Goal: Transaction & Acquisition: Purchase product/service

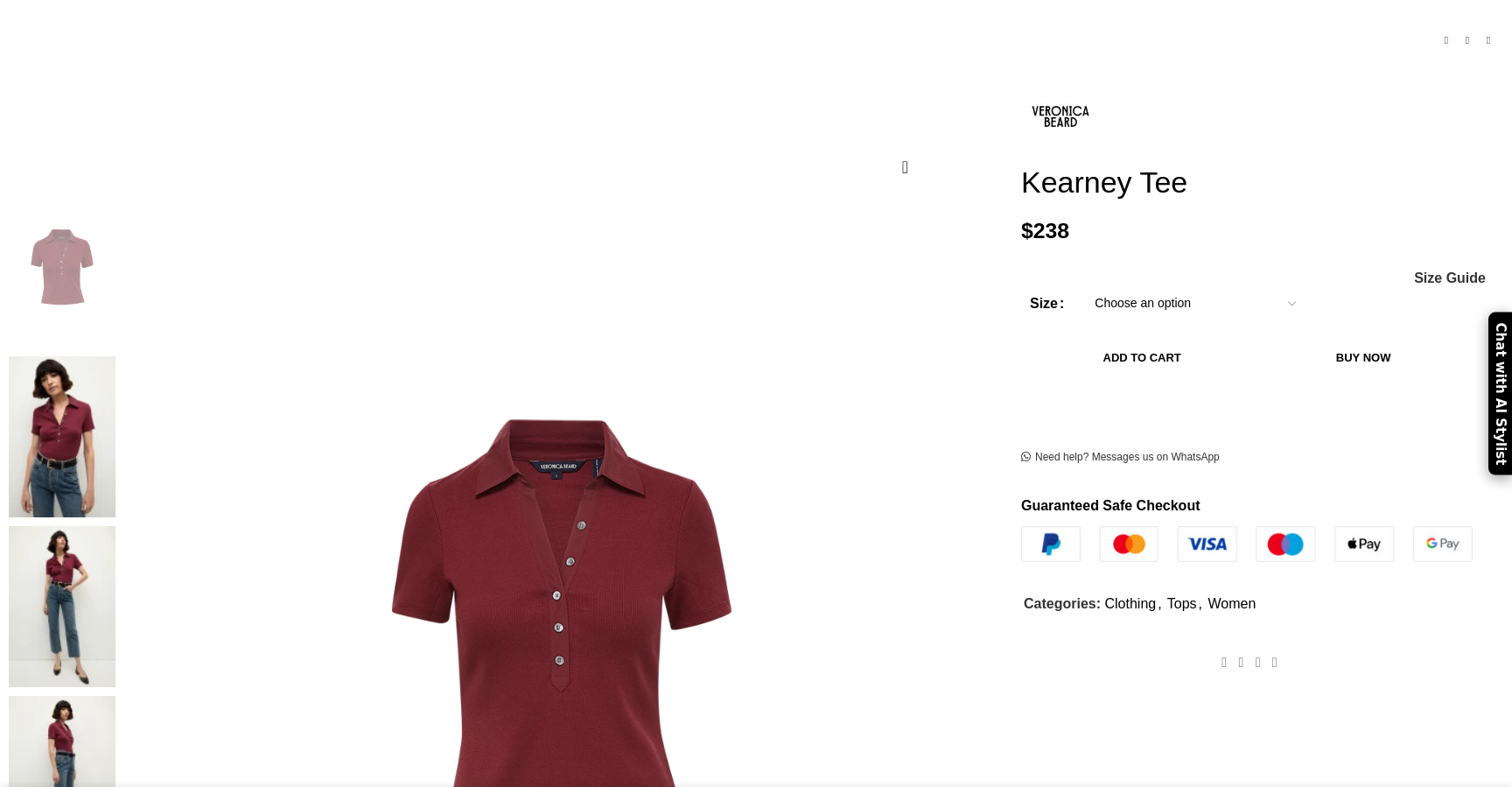
click at [116, 696] on img at bounding box center [62, 776] width 107 height 161
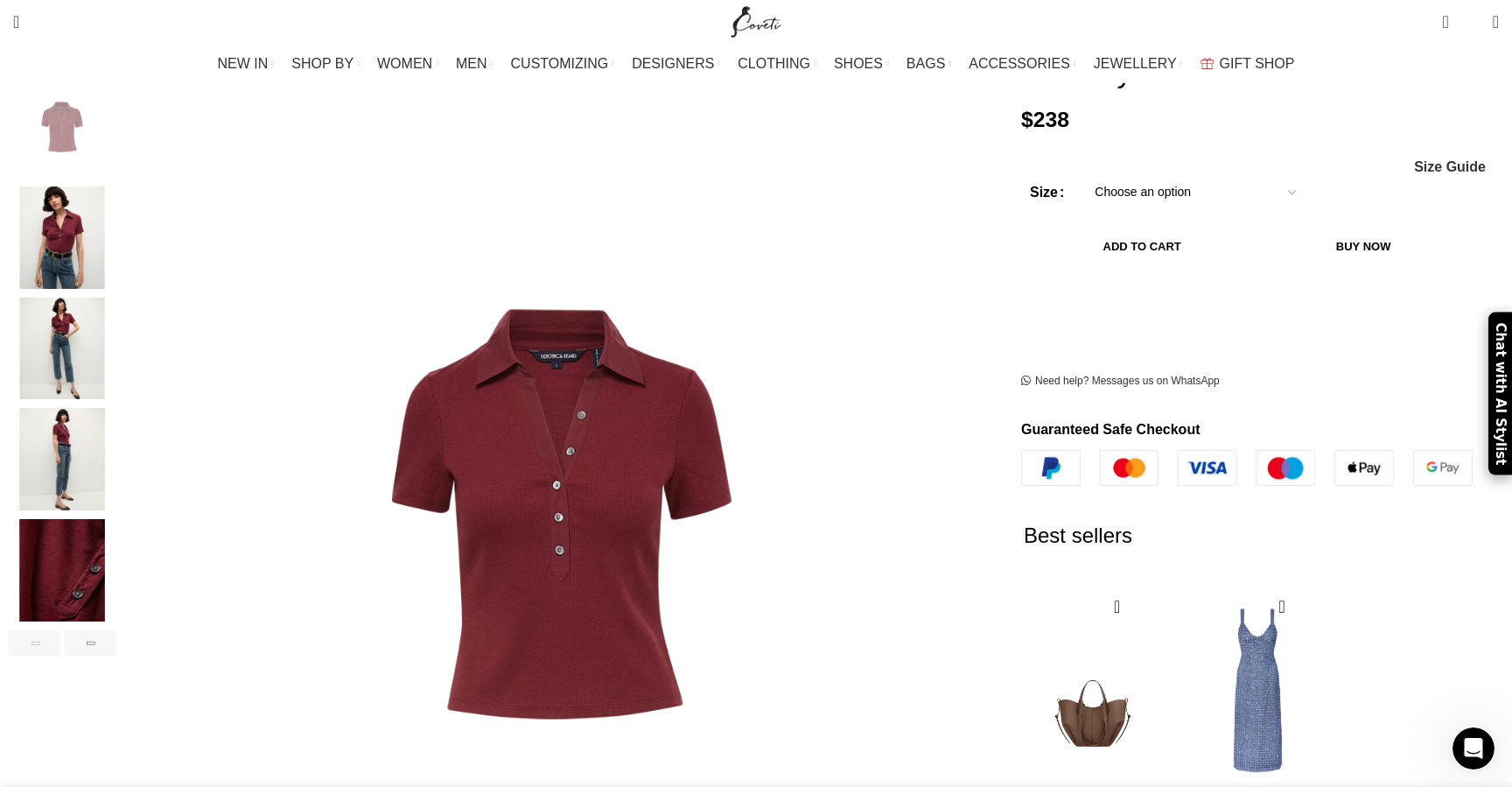
scroll to position [312, 0]
click at [116, 427] on img "4 / 6" at bounding box center [62, 459] width 107 height 103
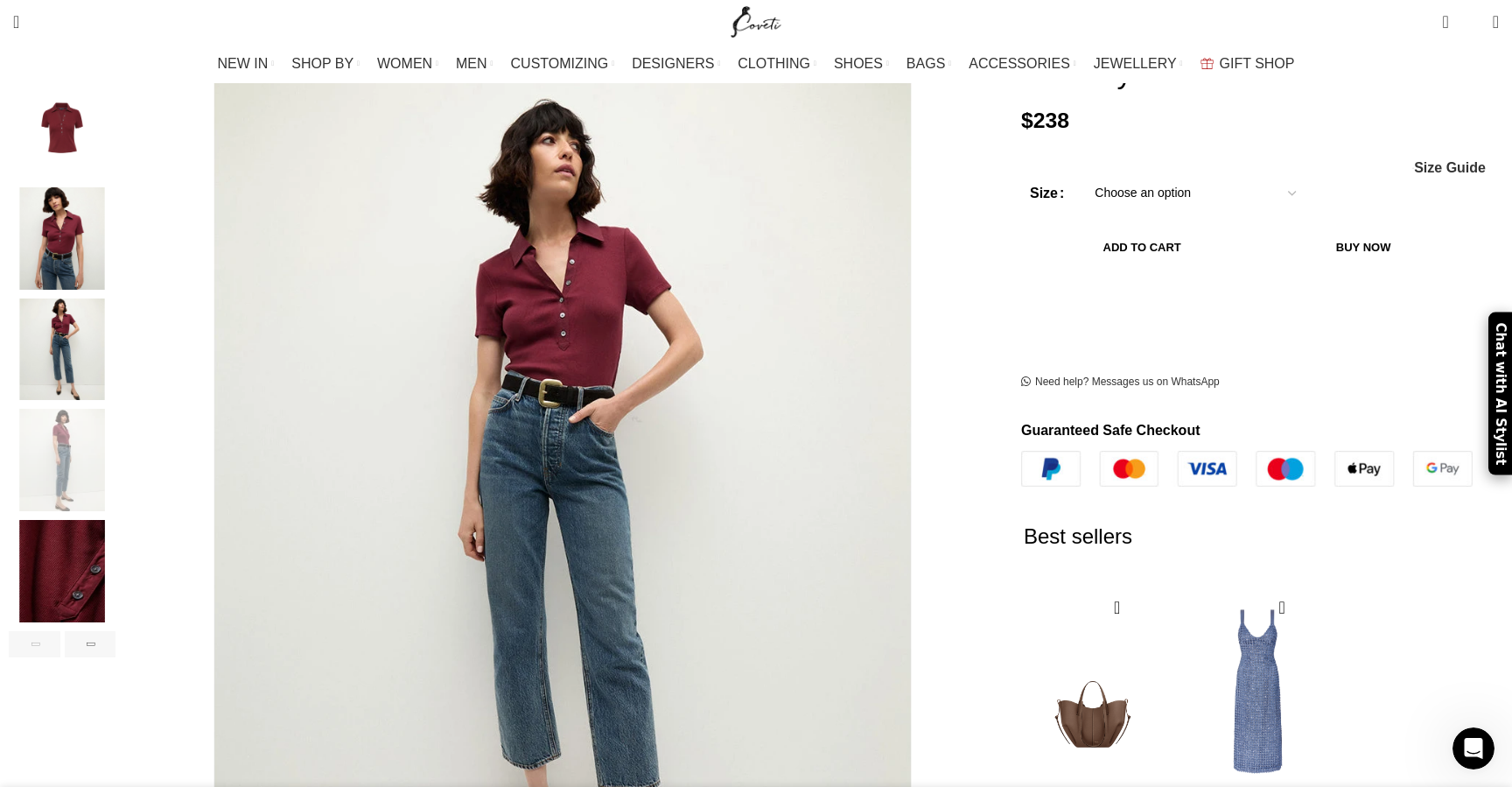
scroll to position [0, 737]
click at [116, 191] on img "2 / 6" at bounding box center [62, 238] width 107 height 103
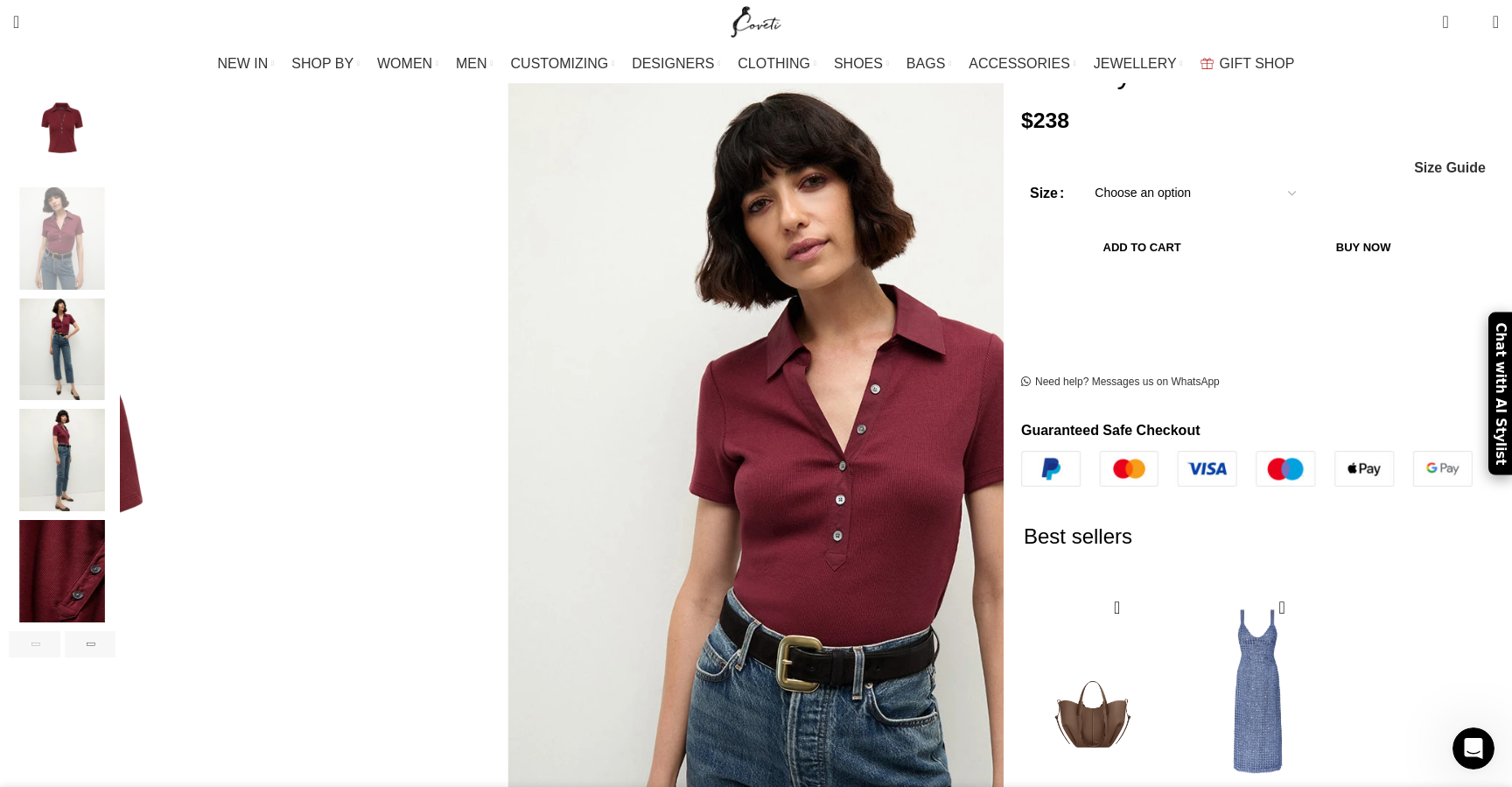
scroll to position [0, 1289]
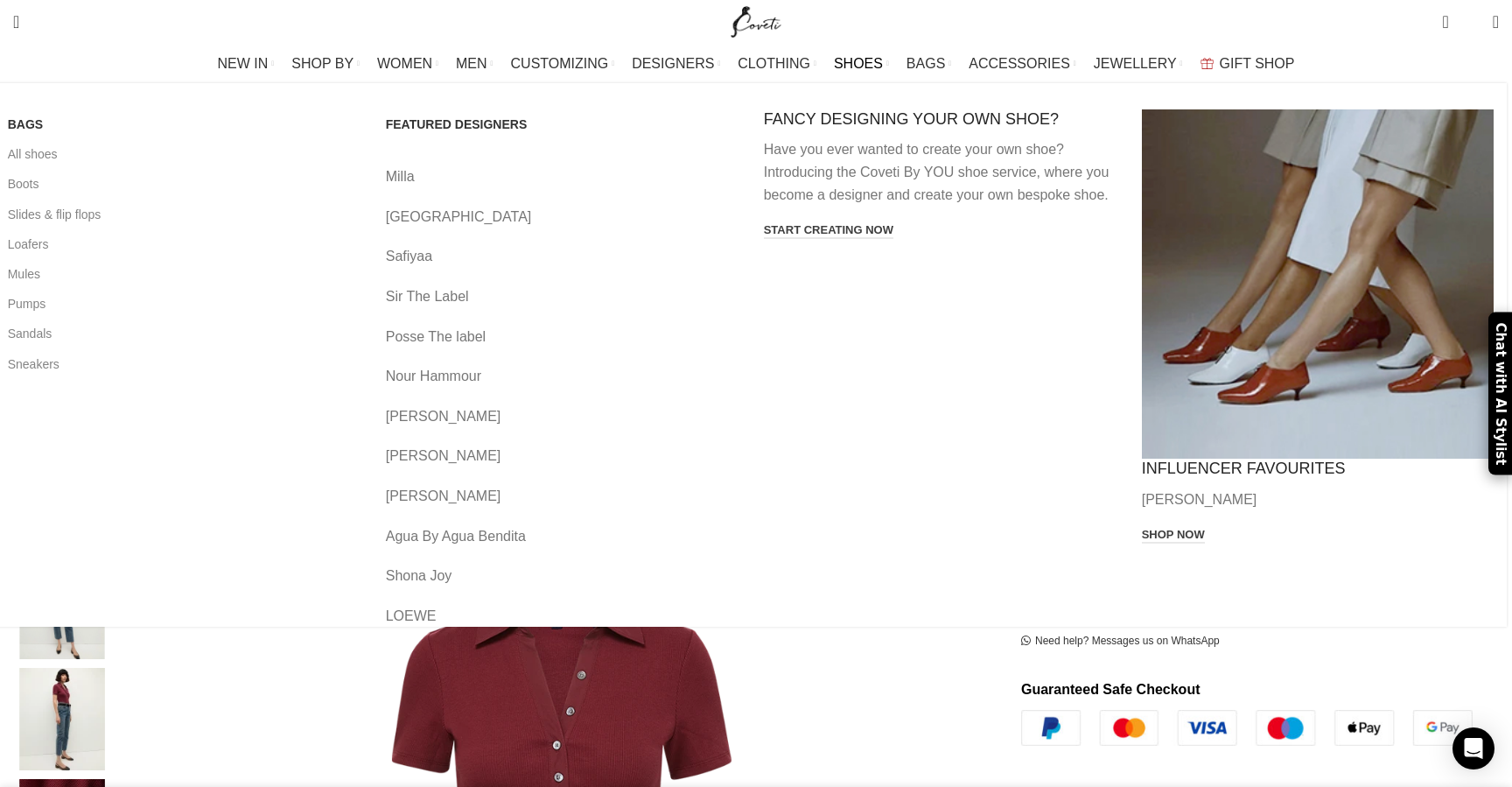
scroll to position [0, 737]
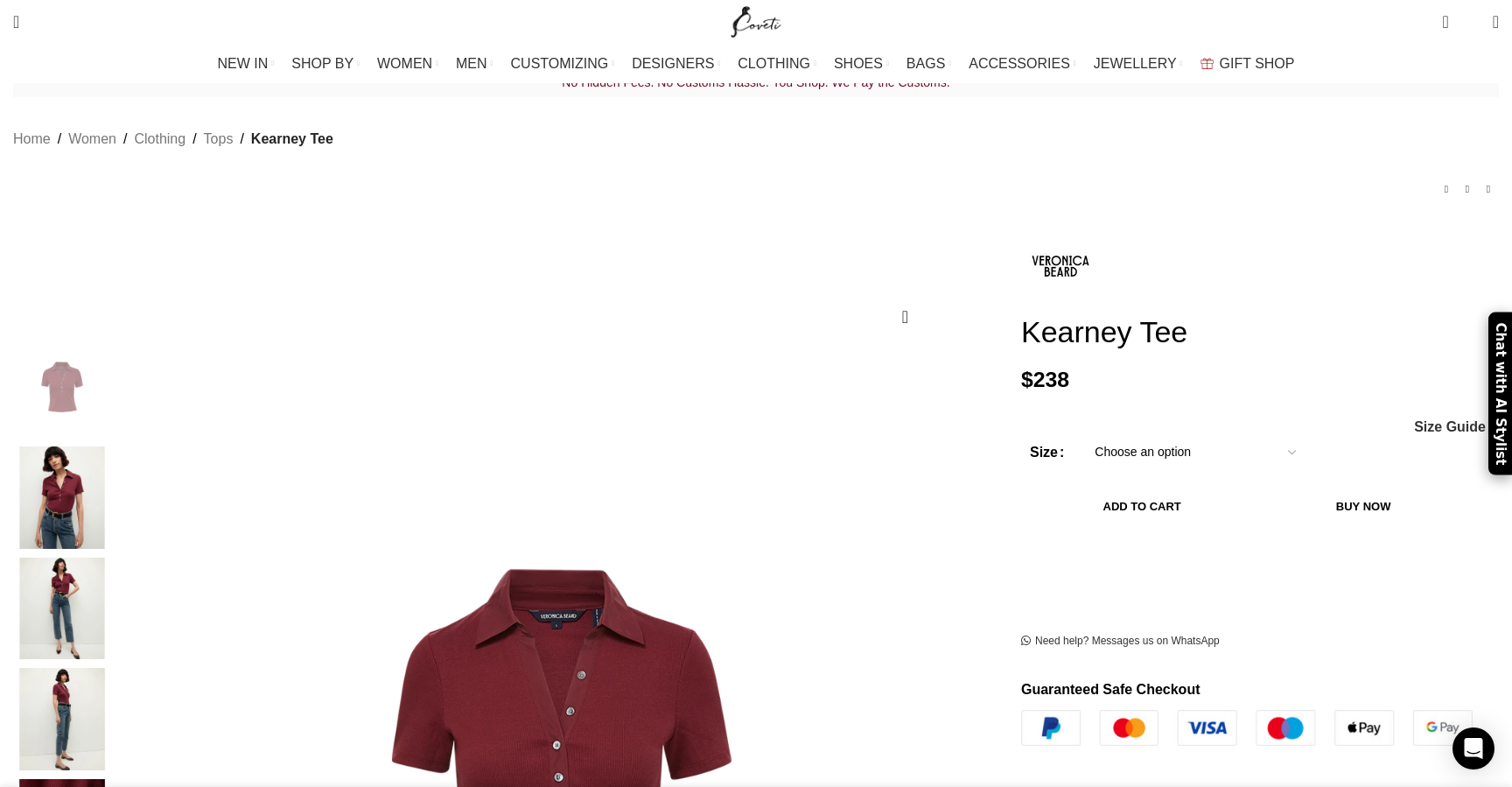
click at [1157, 434] on select "Choose an option 2 UK 4 UK 6 UK 8 [GEOGRAPHIC_DATA] 10 [GEOGRAPHIC_DATA] 12 [GE…" at bounding box center [1195, 452] width 227 height 37
click at [1414, 420] on span "Size Guide" at bounding box center [1450, 427] width 72 height 14
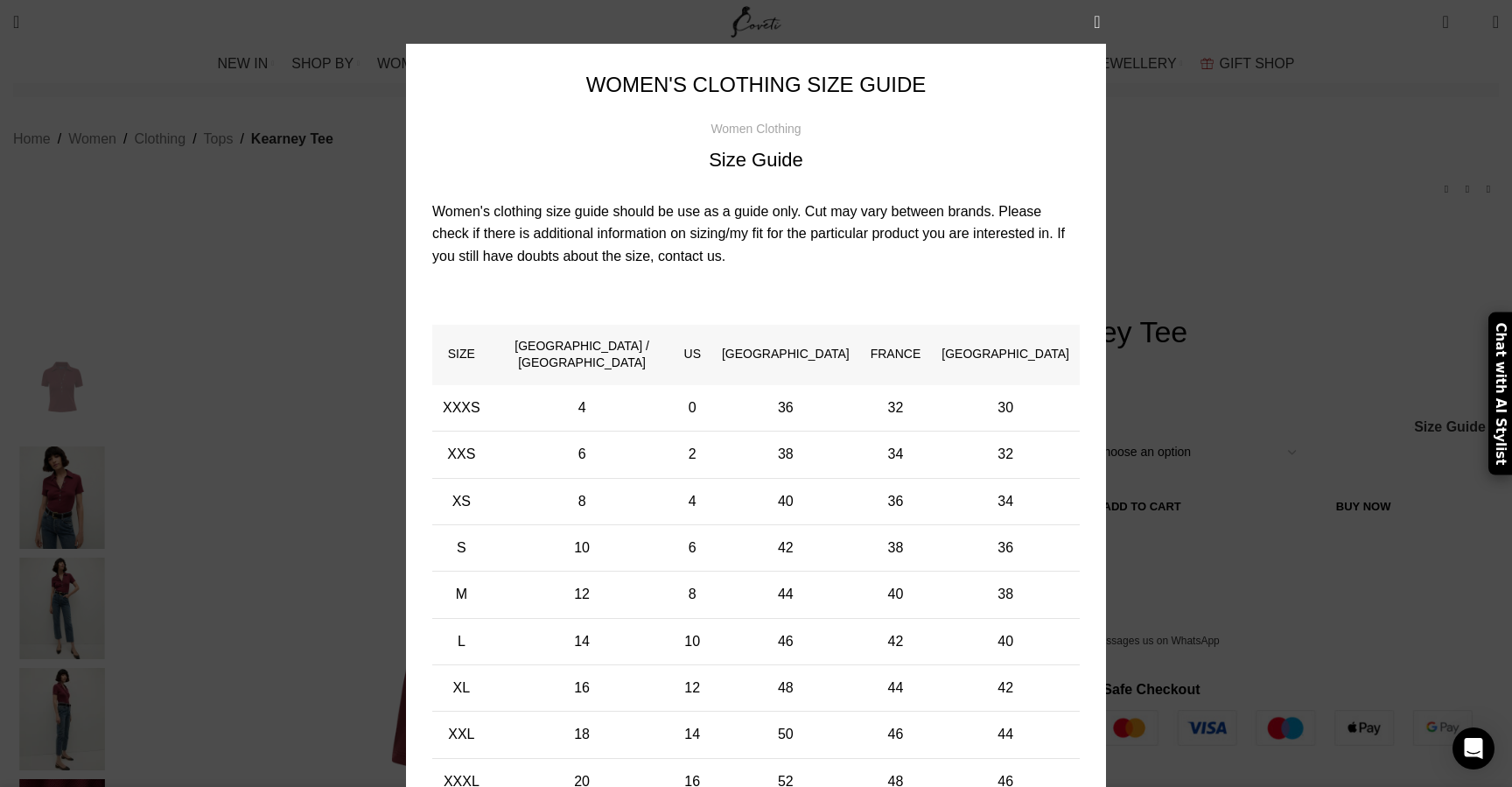
scroll to position [40, 0]
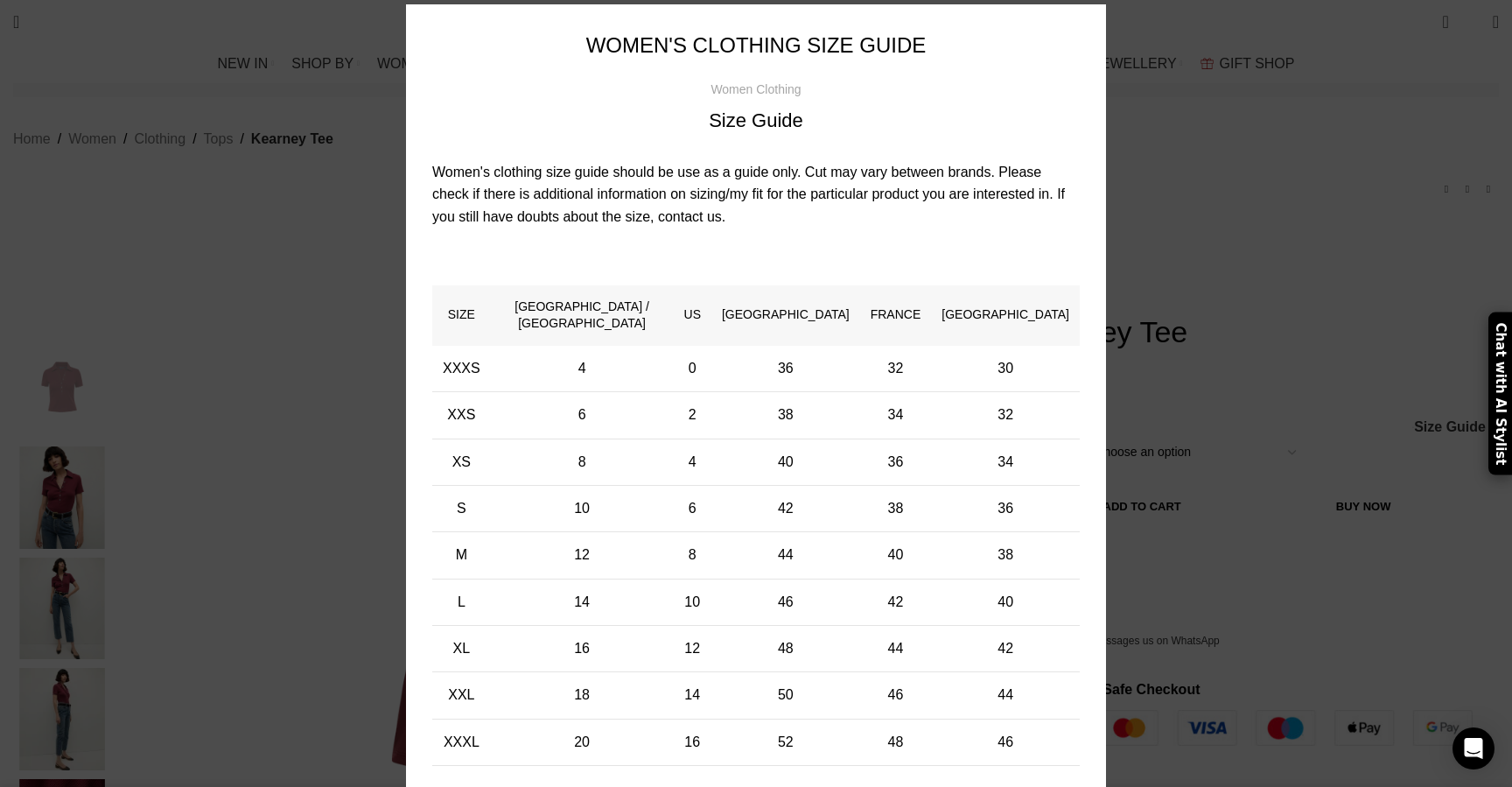
click at [1128, 119] on div "× Women's clothing size guide Women Clothing Size Guide Women's clothing size g…" at bounding box center [756, 398] width 1486 height 876
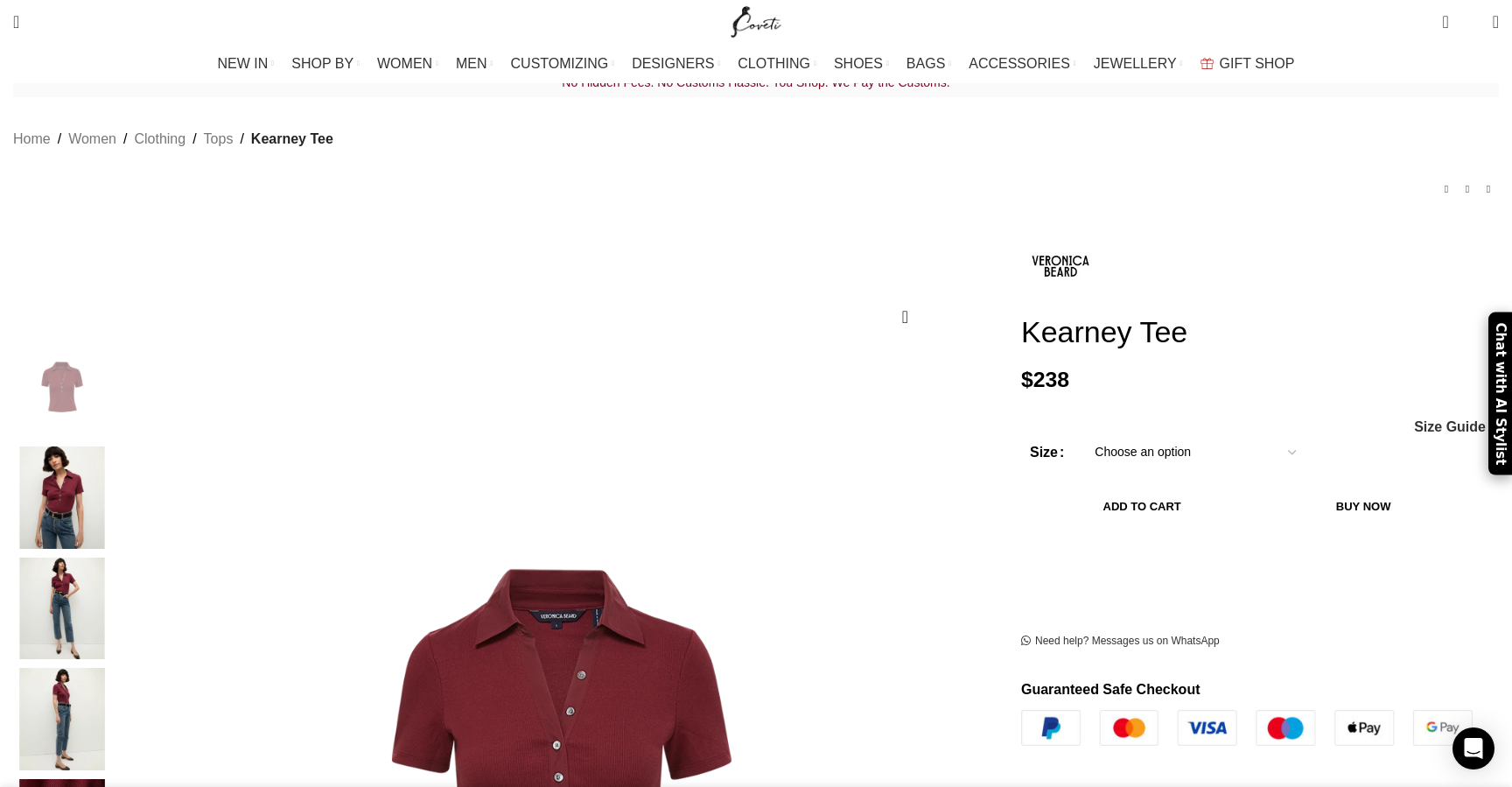
click at [1158, 434] on select "Choose an option 2 UK 4 UK 6 UK 8 [GEOGRAPHIC_DATA] 10 [GEOGRAPHIC_DATA] 12 [GE…" at bounding box center [1195, 452] width 227 height 37
click at [1414, 420] on span "Size Guide" at bounding box center [1450, 427] width 72 height 14
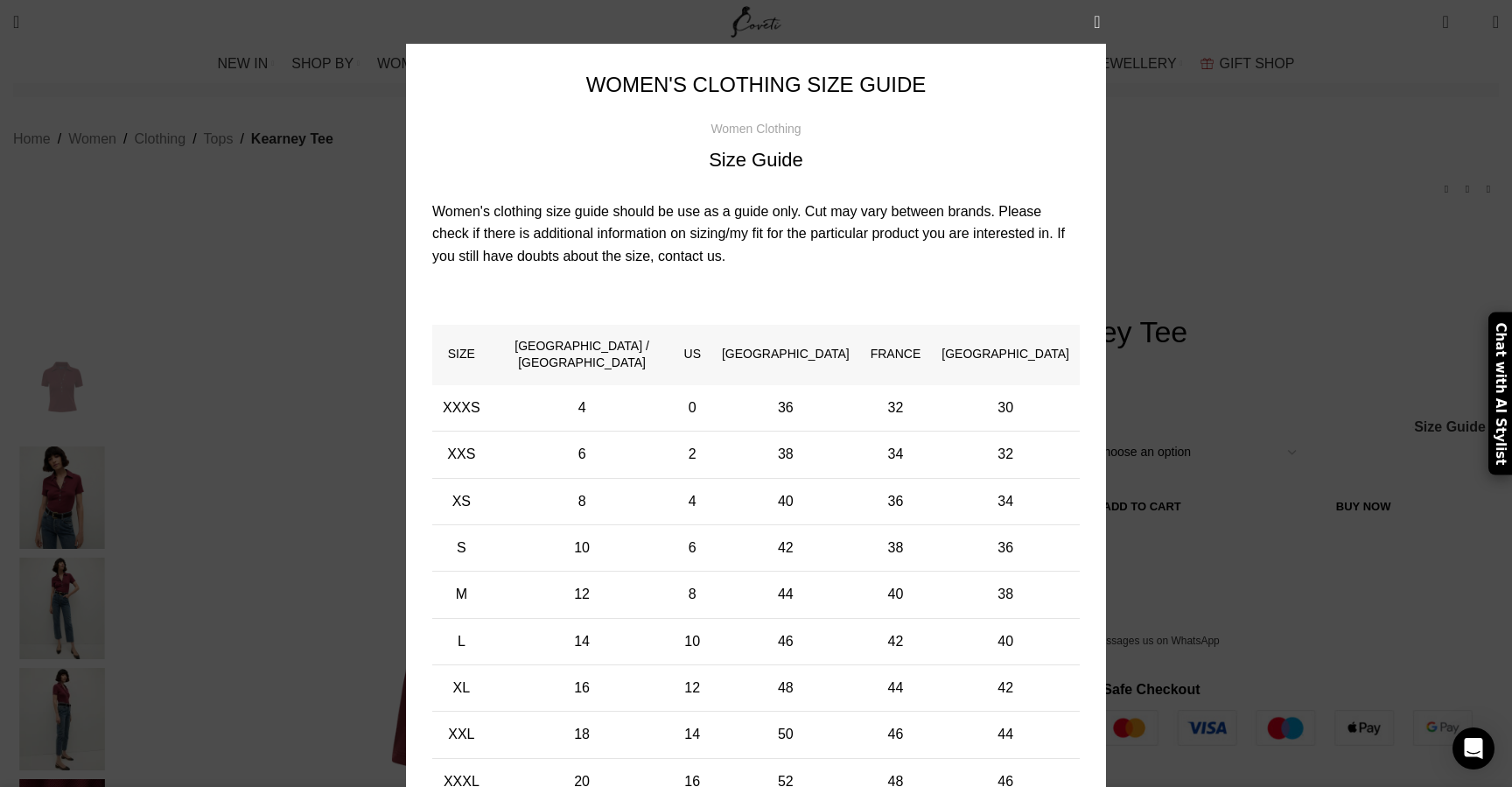
scroll to position [0, 1473]
click at [1106, 23] on button "×" at bounding box center [1098, 22] width 44 height 44
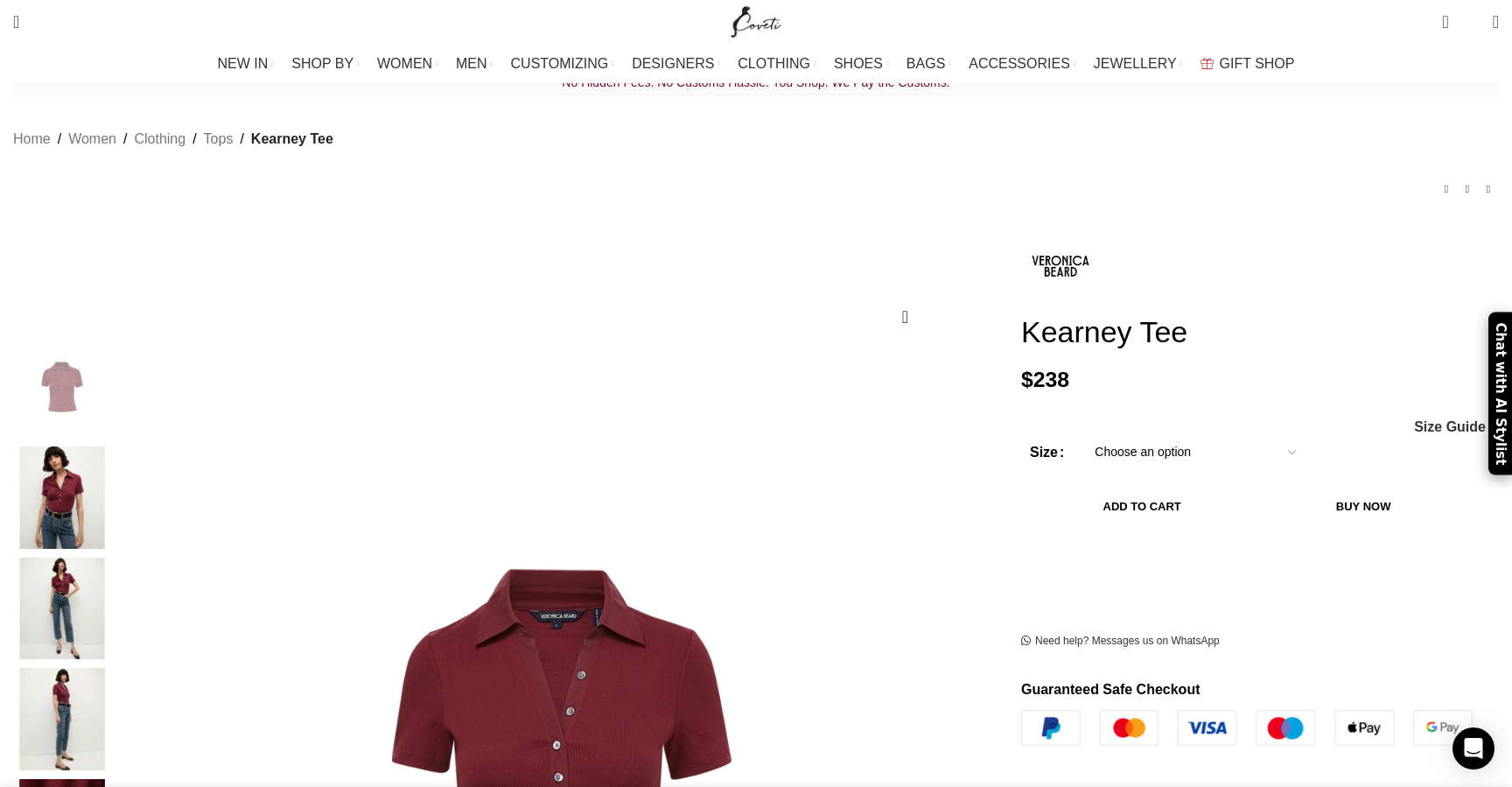
click at [1098, 434] on select "Choose an option 2 UK 4 UK 6 UK 8 [GEOGRAPHIC_DATA] 10 [GEOGRAPHIC_DATA] 12 [GE…" at bounding box center [1195, 452] width 227 height 37
click at [116, 700] on img "4 / 6" at bounding box center [62, 718] width 107 height 103
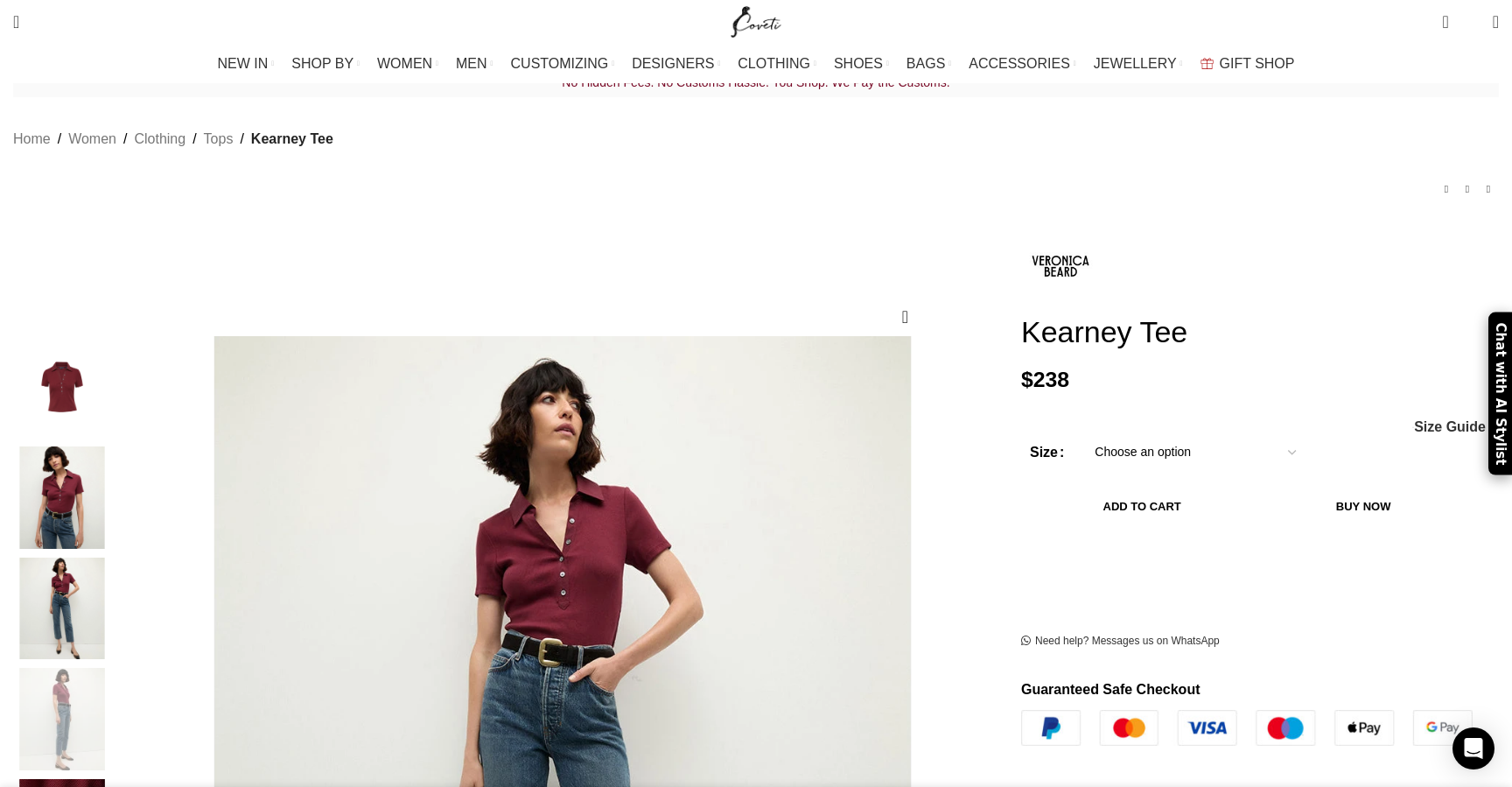
scroll to position [0, 2210]
